Goal: Obtain resource: Obtain resource

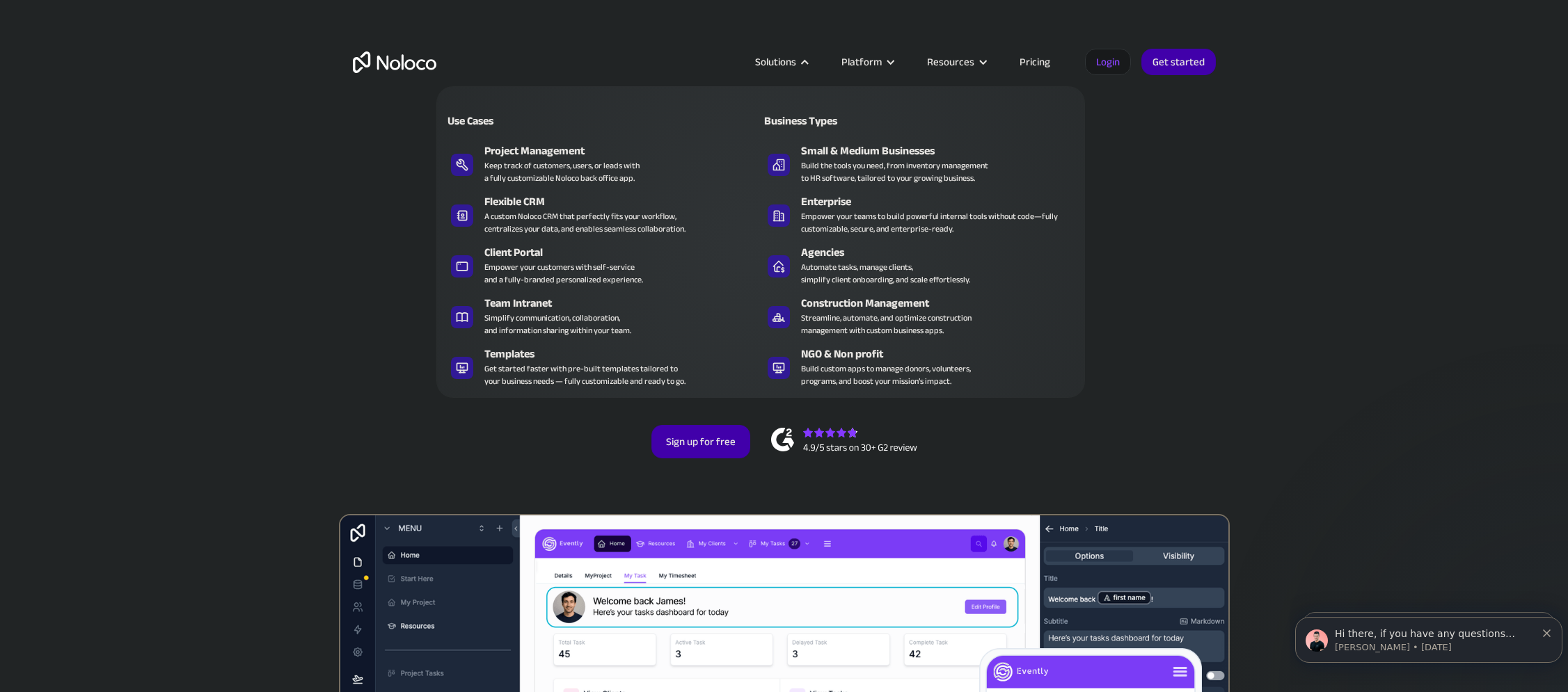
click at [570, 377] on div "Get started faster with pre-built templates tailored to your business needs — f…" at bounding box center [585, 375] width 201 height 25
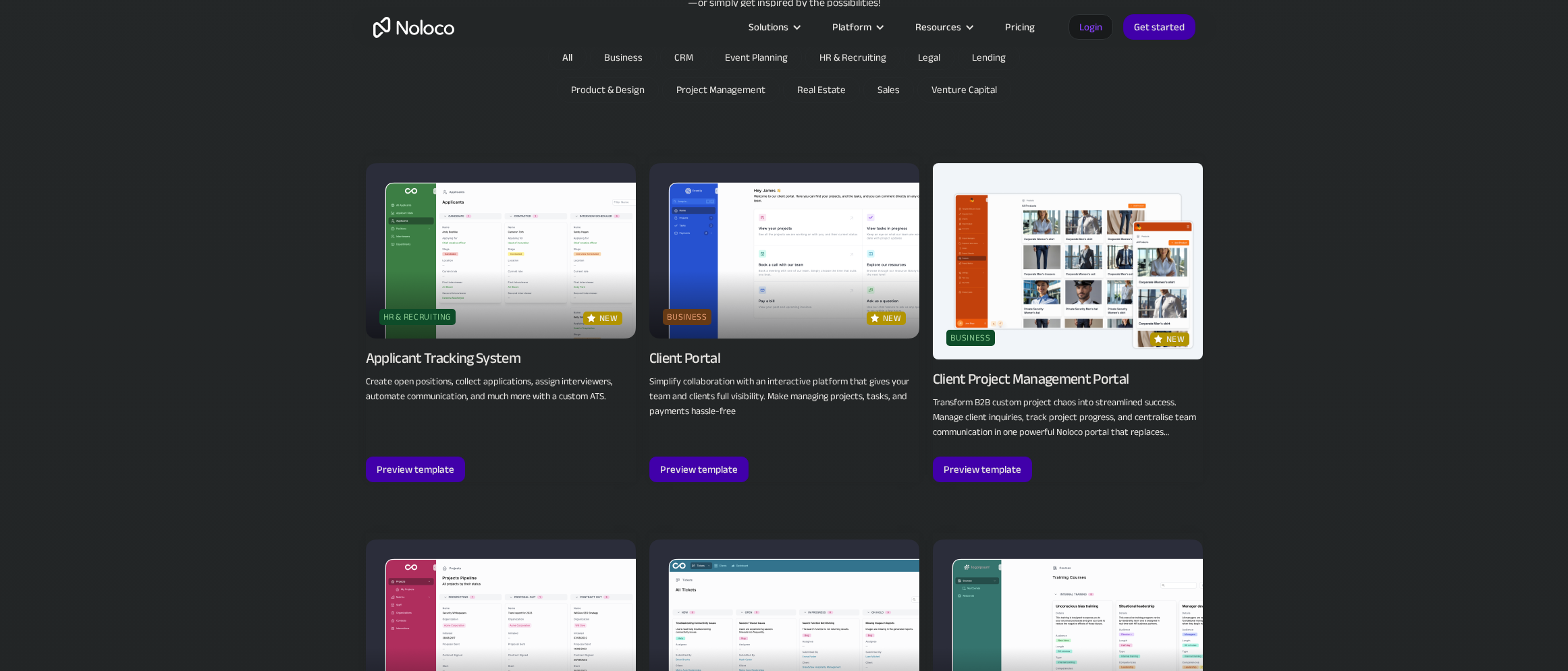
drag, startPoint x: 190, startPoint y: 163, endPoint x: 182, endPoint y: 148, distance: 17.0
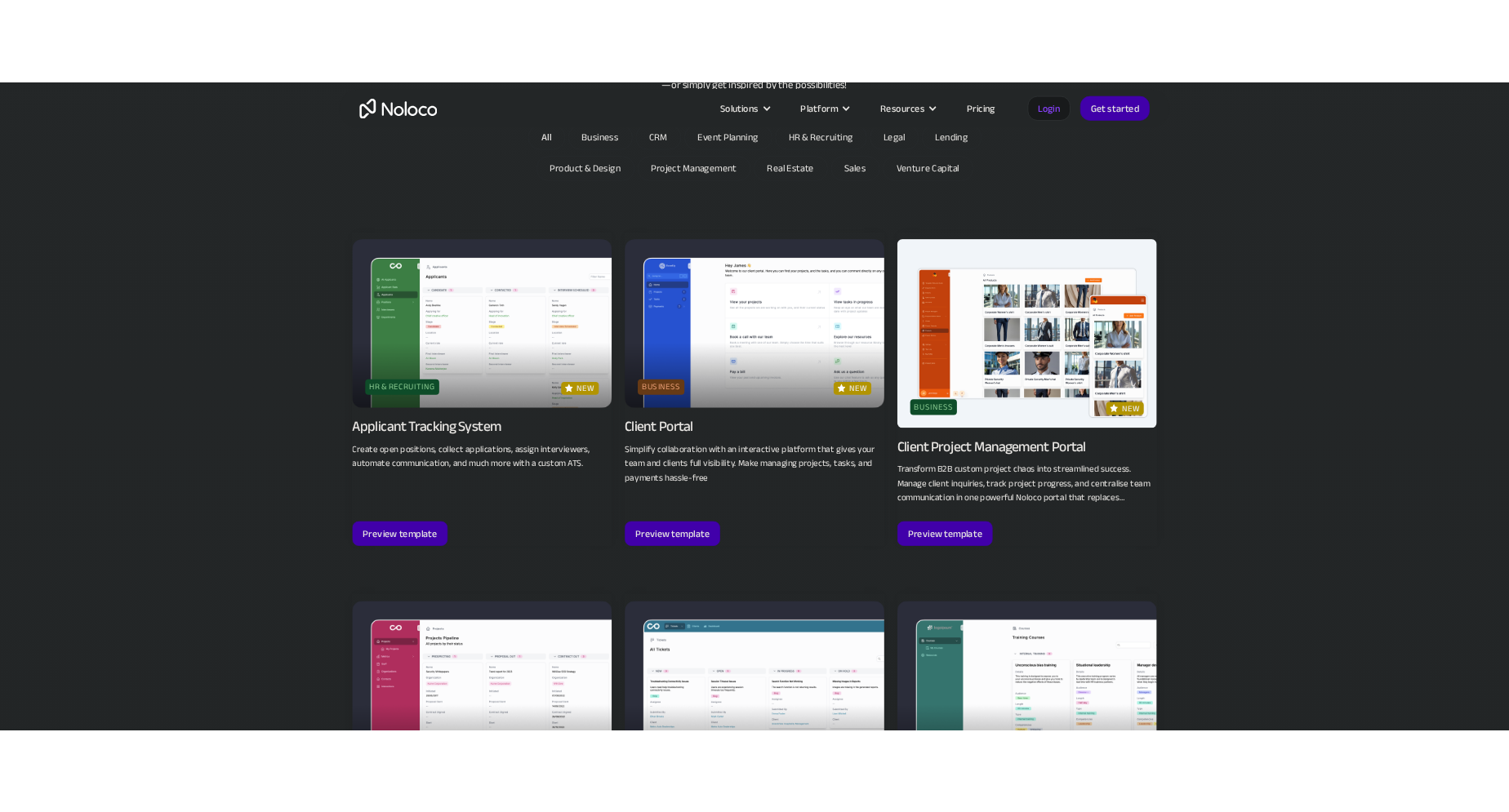
scroll to position [1141, 0]
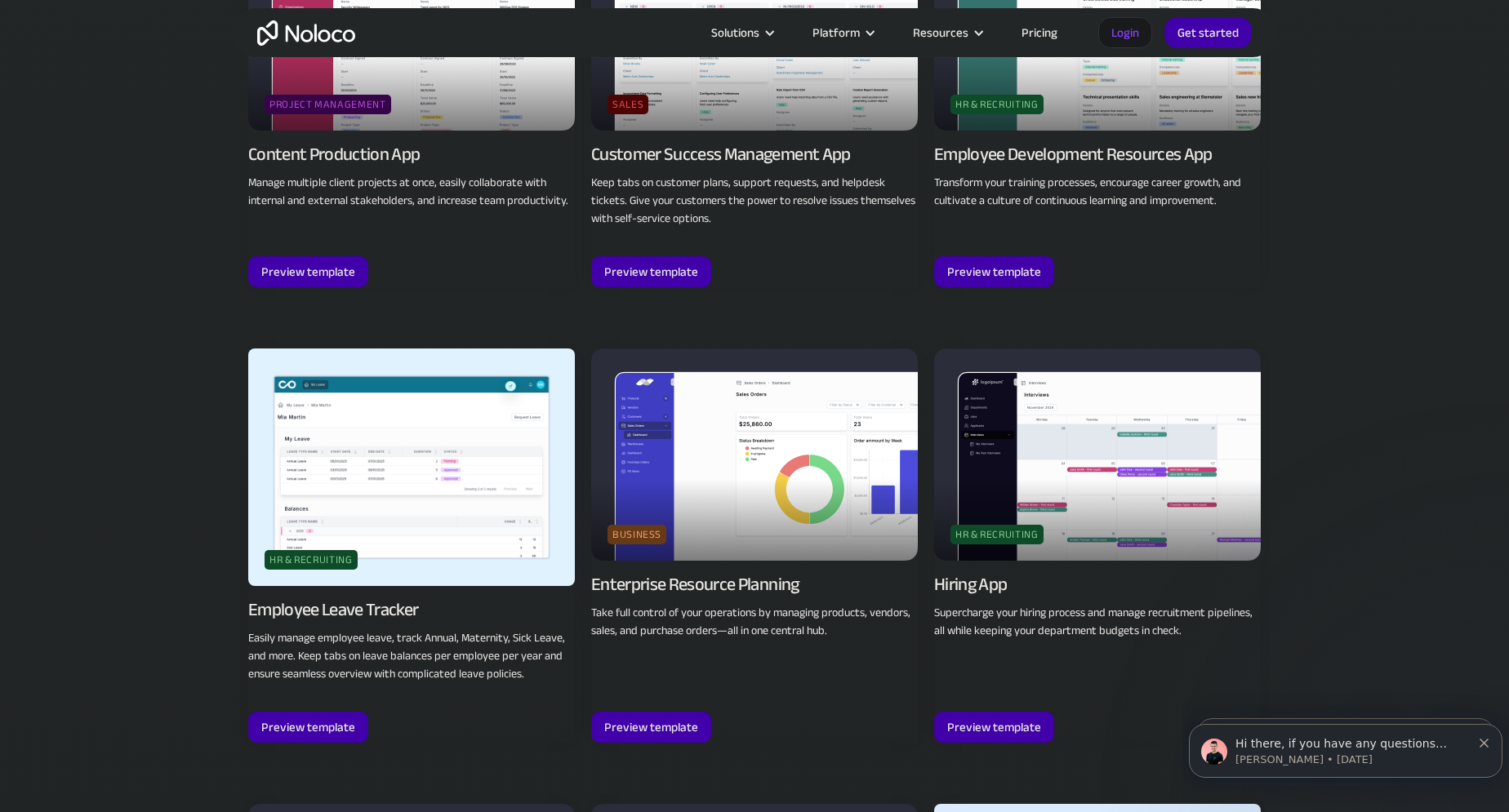
scroll to position [0, 0]
drag, startPoint x: 165, startPoint y: 153, endPoint x: 76, endPoint y: 148, distance: 89.1
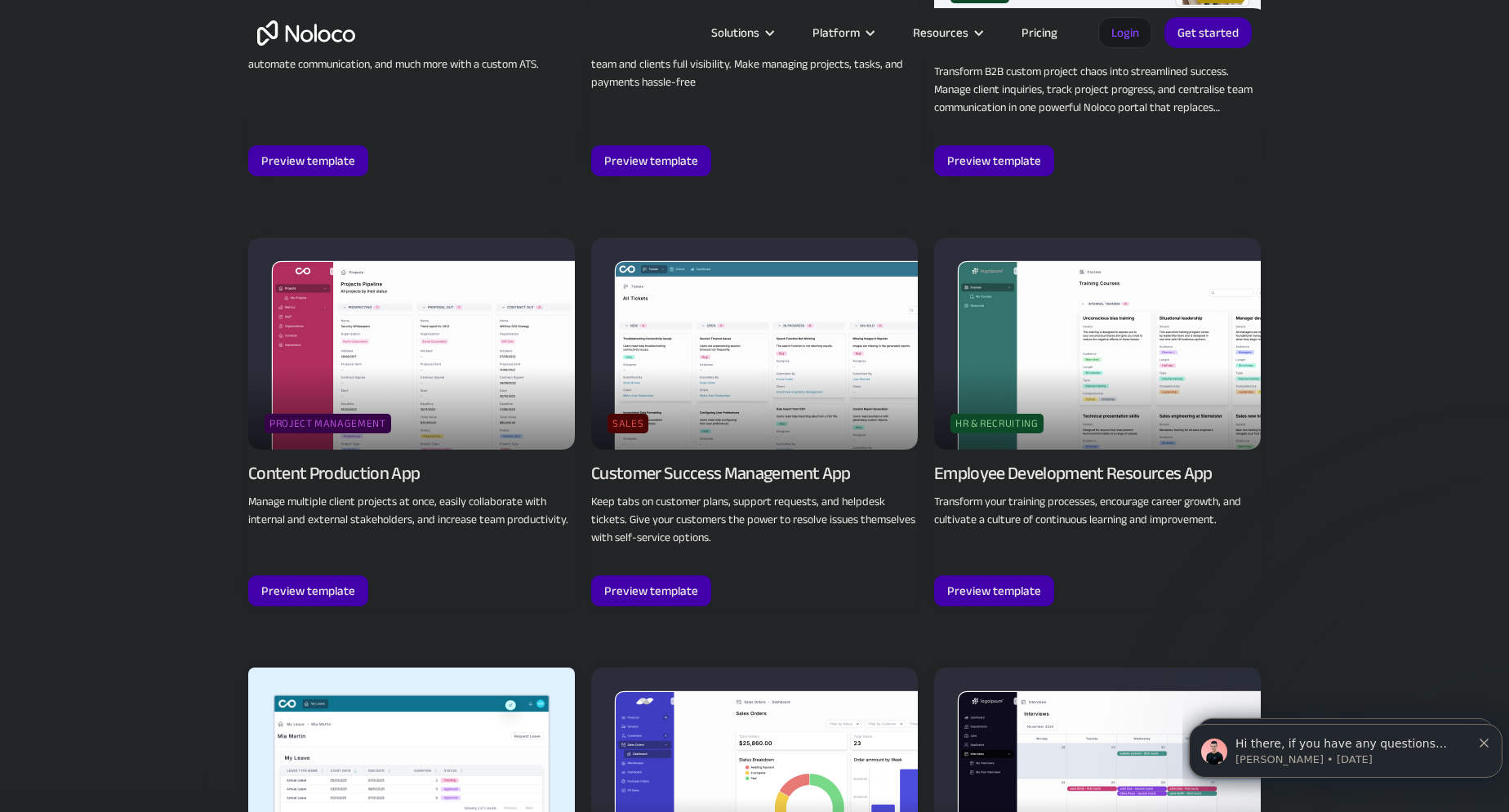
scroll to position [1548, 0]
